Goal: Check status: Check status

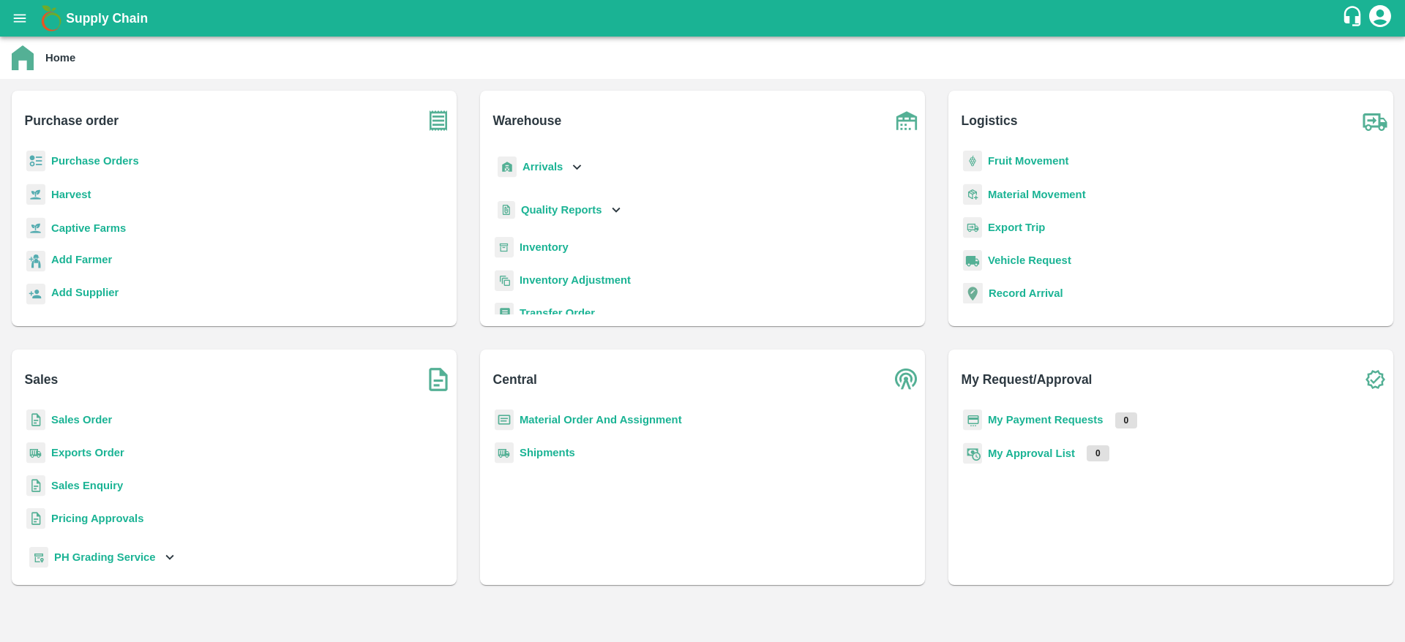
click at [86, 162] on b "Purchase Orders" at bounding box center [95, 161] width 88 height 12
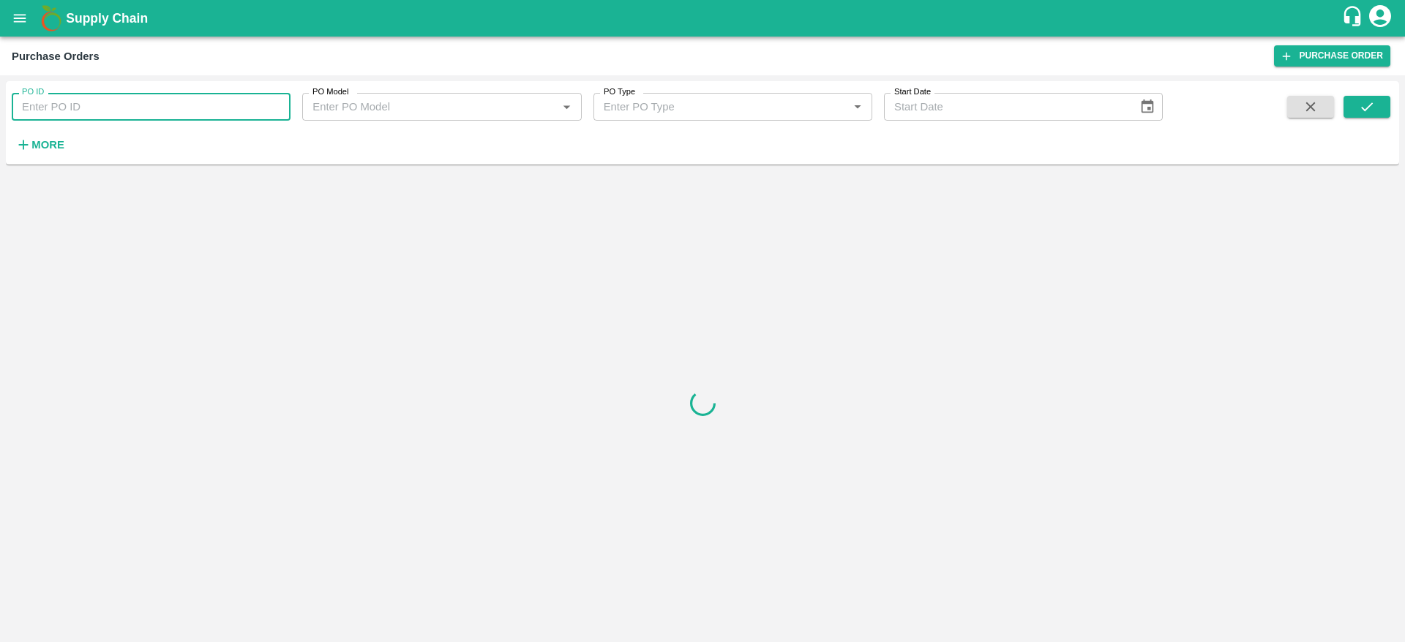
click at [100, 119] on input "PO ID" at bounding box center [151, 107] width 279 height 28
paste input "175419"
type input "175419"
click at [1374, 111] on icon "submit" at bounding box center [1367, 107] width 16 height 16
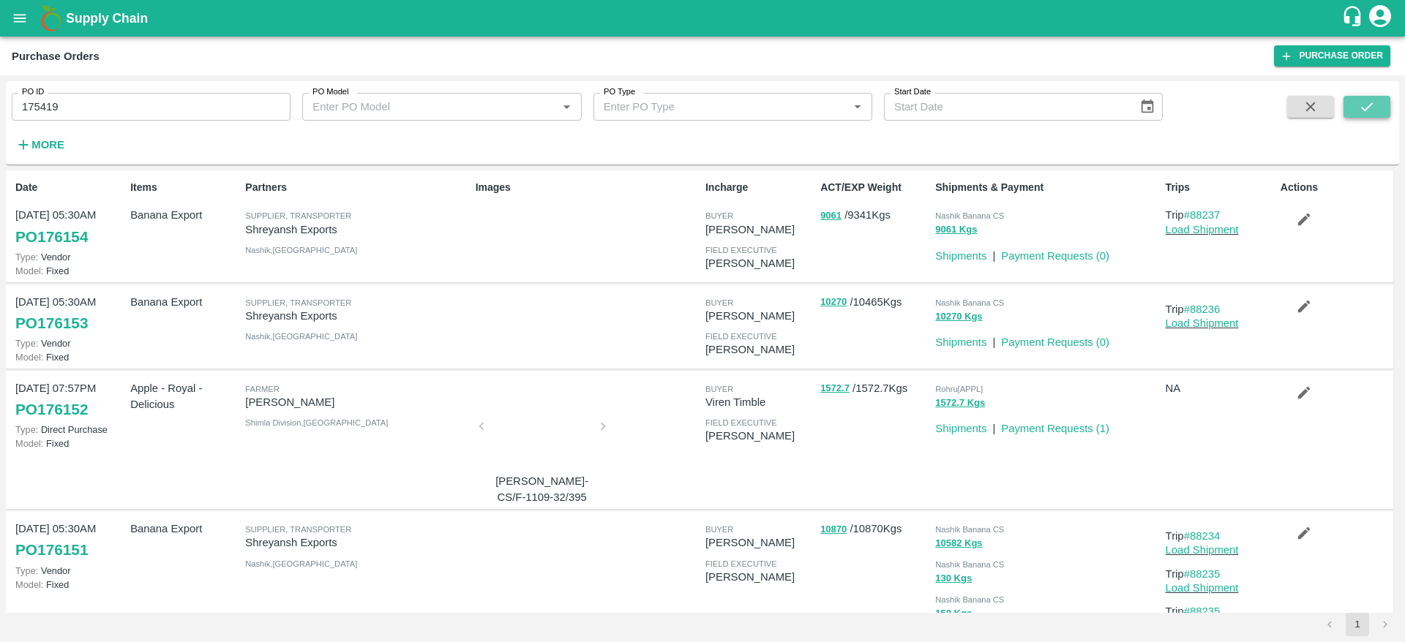
click at [1365, 105] on icon "submit" at bounding box center [1367, 107] width 16 height 16
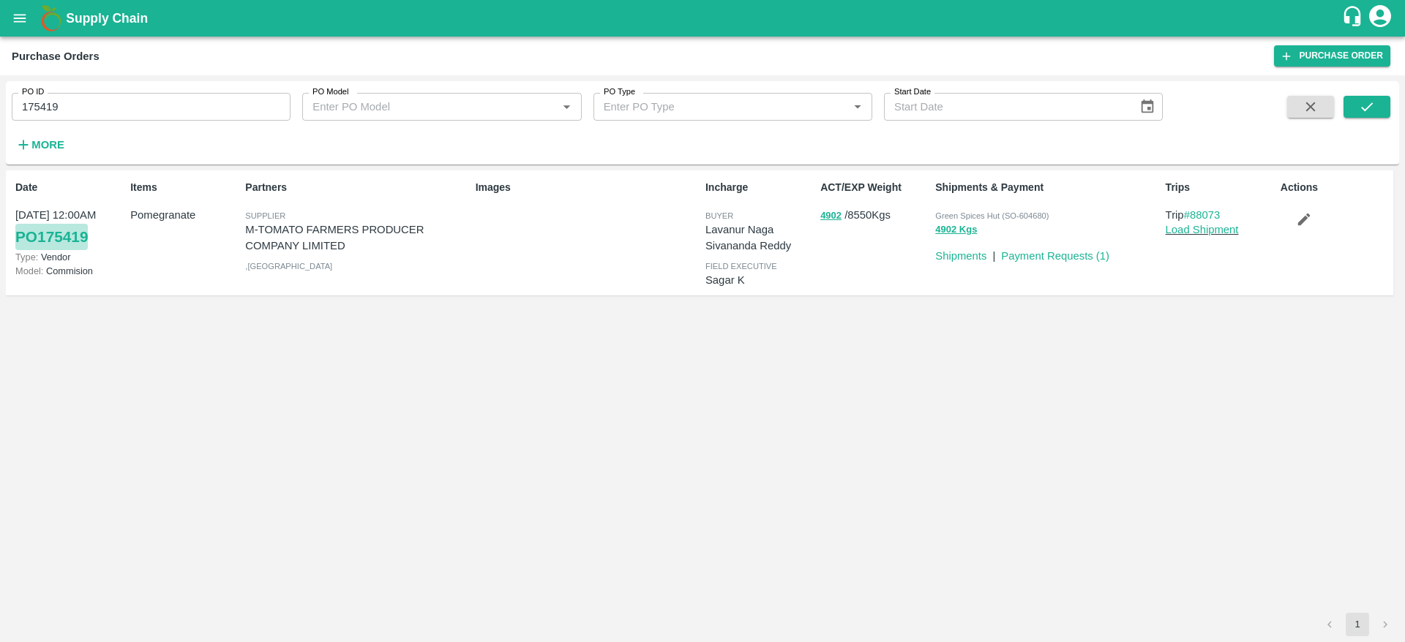
click at [70, 240] on link "PO 175419" at bounding box center [51, 237] width 72 height 26
click at [47, 103] on input "175419" at bounding box center [151, 107] width 279 height 28
click at [1035, 213] on span "Green Spices Hut (SO-604680)" at bounding box center [991, 215] width 113 height 9
copy span "604680"
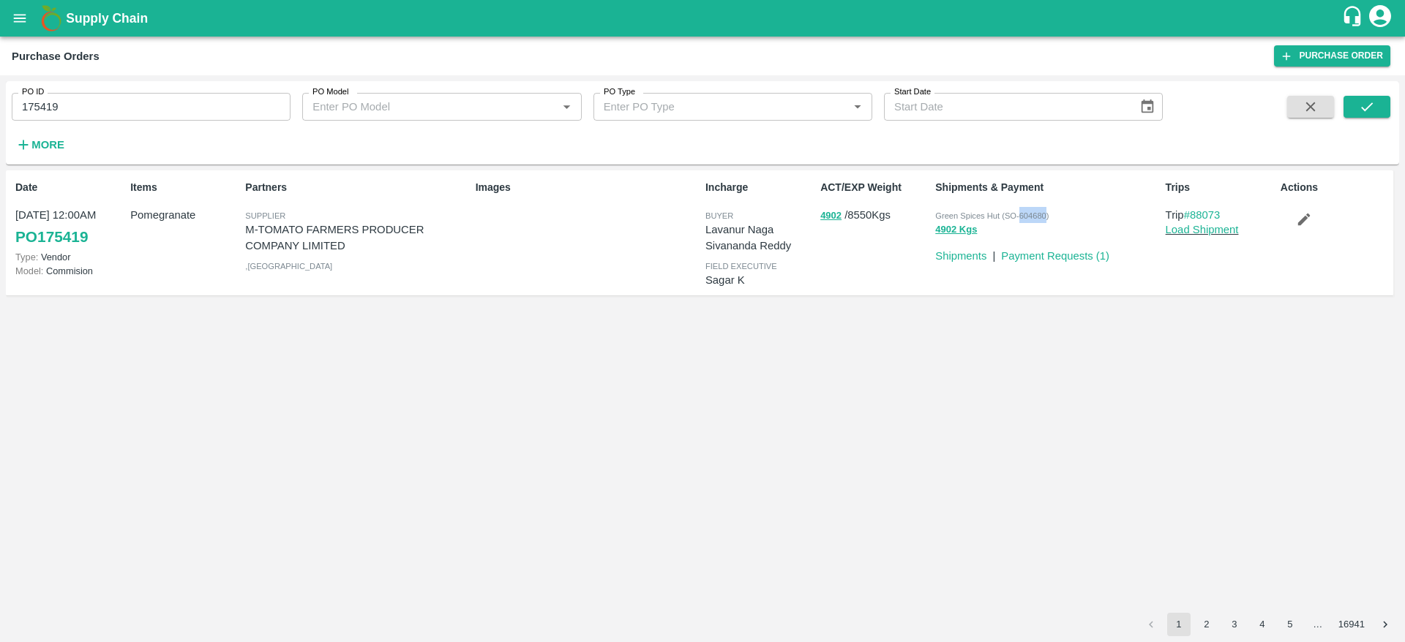
click at [1035, 213] on span "Green Spices Hut (SO-604680)" at bounding box center [991, 215] width 113 height 9
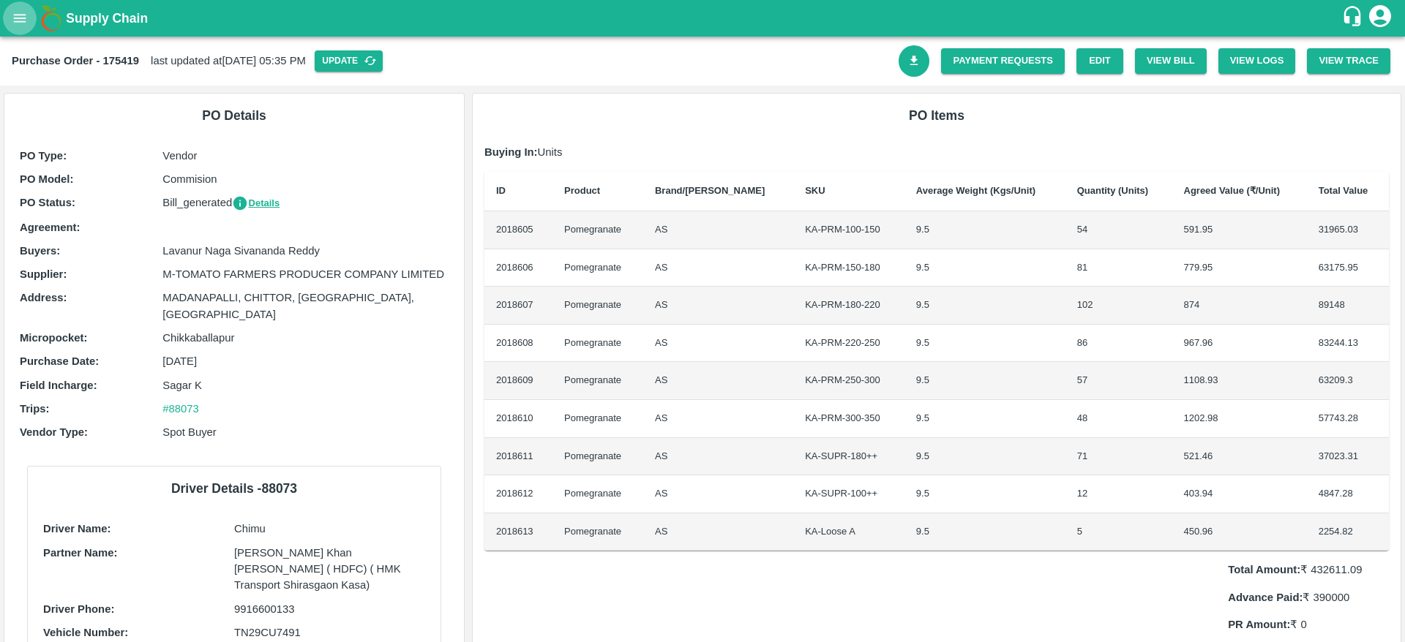
click at [36, 19] on button "open drawer" at bounding box center [20, 18] width 34 height 34
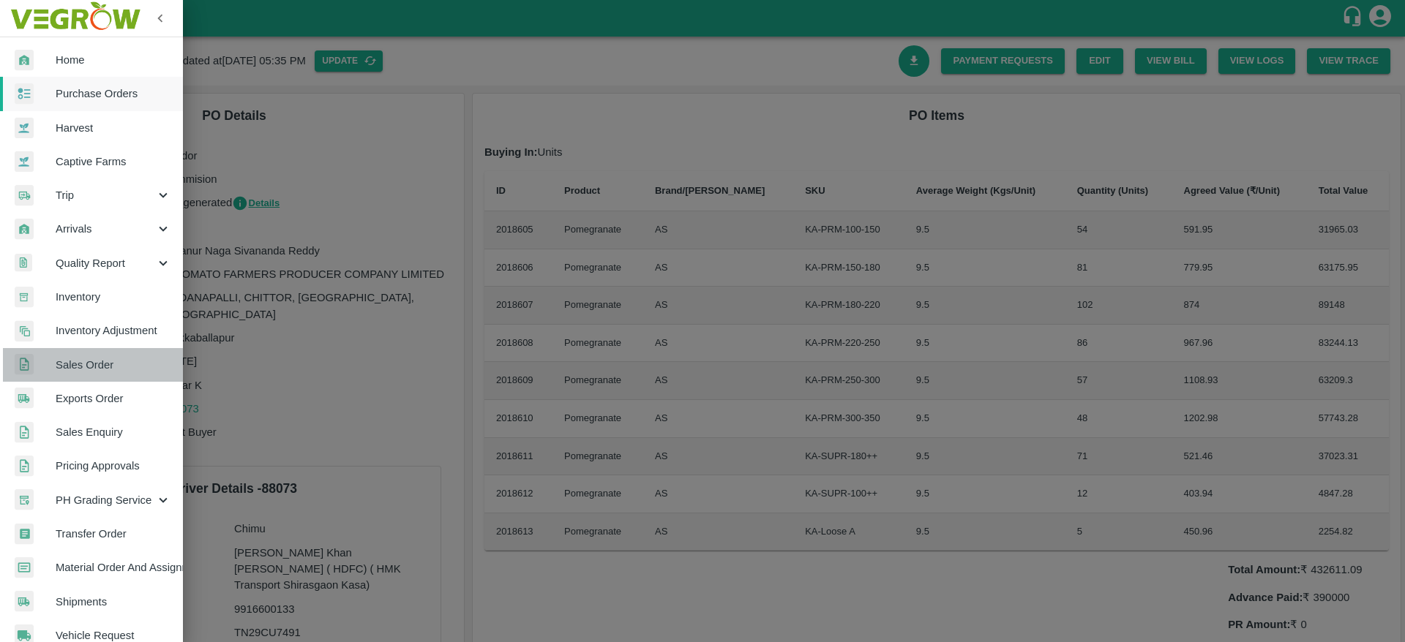
click at [101, 375] on link "Sales Order" at bounding box center [91, 365] width 183 height 34
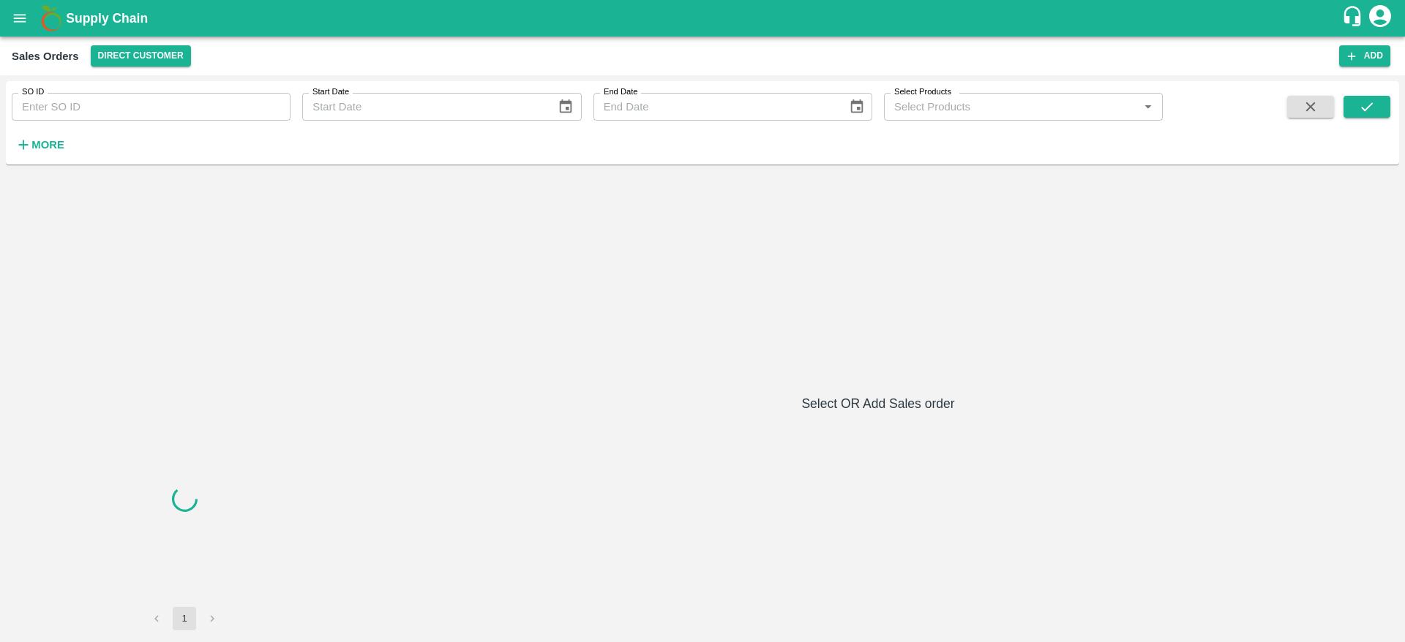
click at [206, 107] on input "SO ID" at bounding box center [151, 107] width 279 height 28
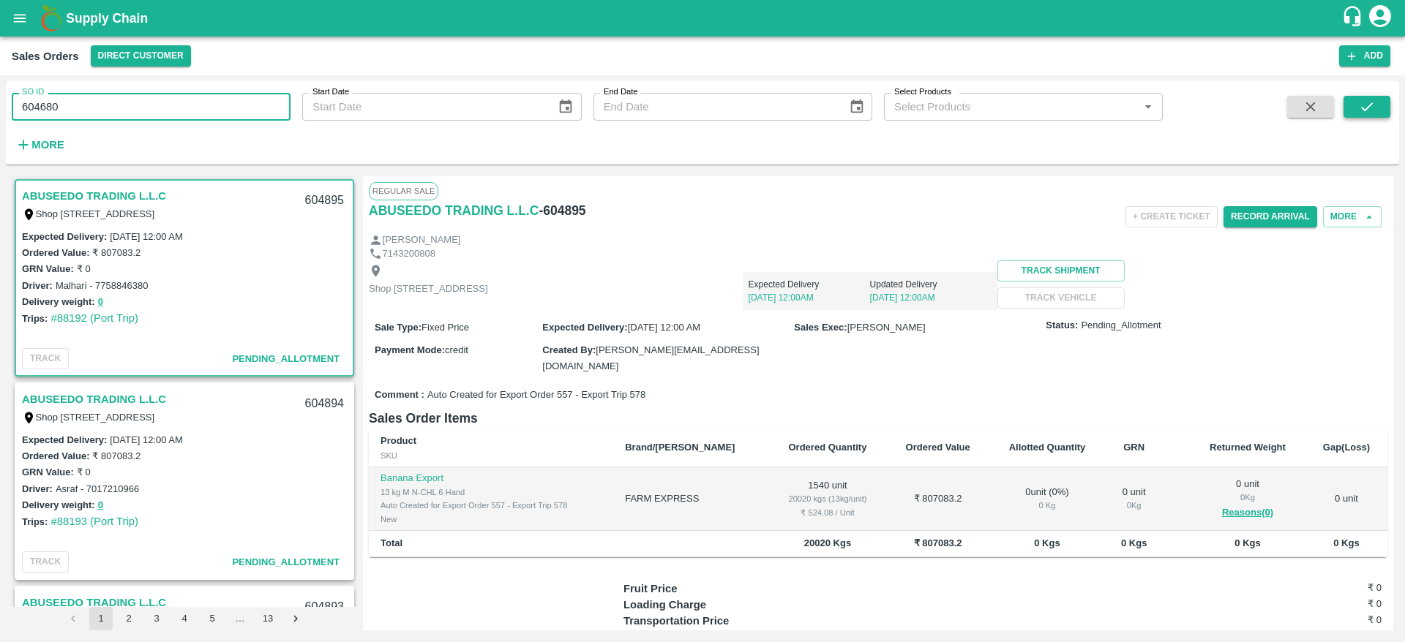
type input "604680"
click at [1370, 106] on icon "submit" at bounding box center [1367, 107] width 16 height 16
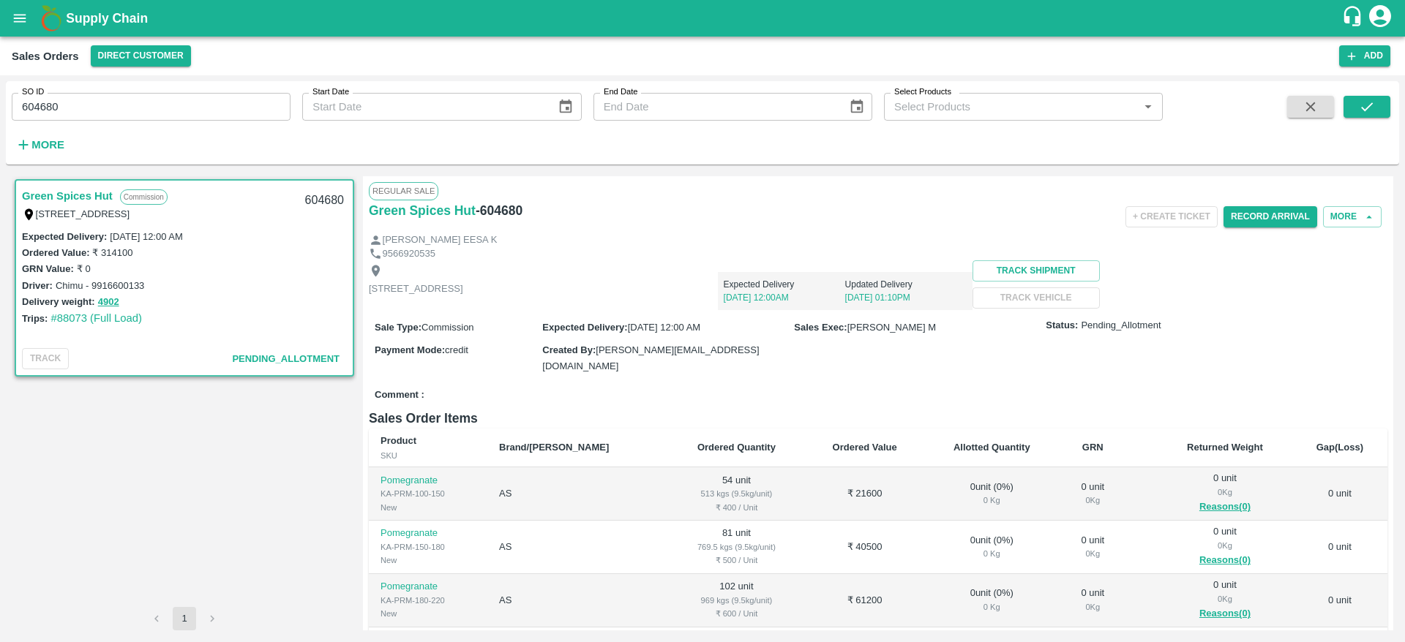
click at [1134, 383] on div "Comment :" at bounding box center [878, 396] width 1018 height 26
